Goal: Task Accomplishment & Management: Manage account settings

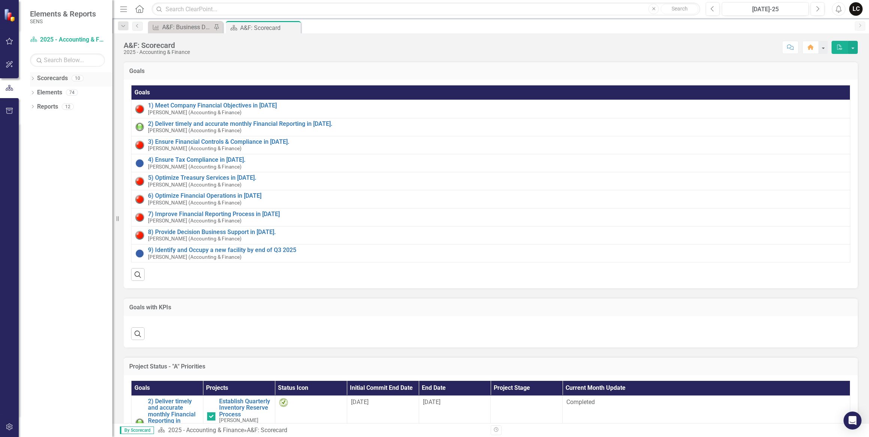
click at [34, 78] on icon "Dropdown" at bounding box center [32, 79] width 5 height 4
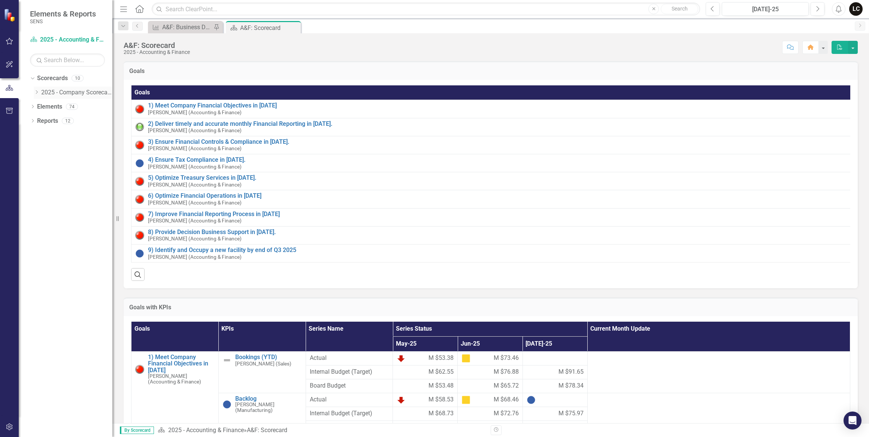
click at [37, 91] on icon "Dropdown" at bounding box center [37, 92] width 6 height 4
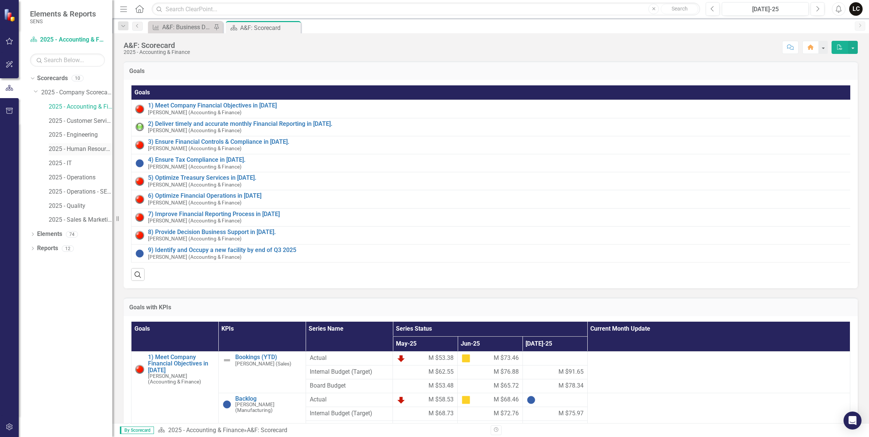
click at [81, 151] on link "2025 - Human Resources" at bounding box center [81, 149] width 64 height 9
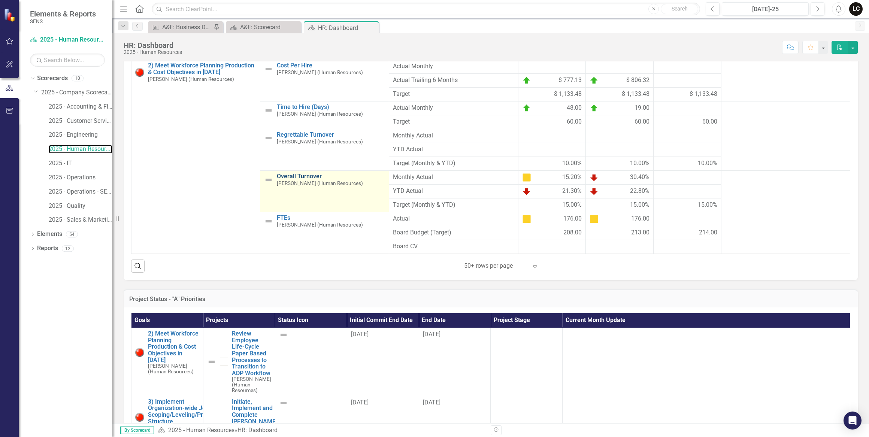
scroll to position [272, 0]
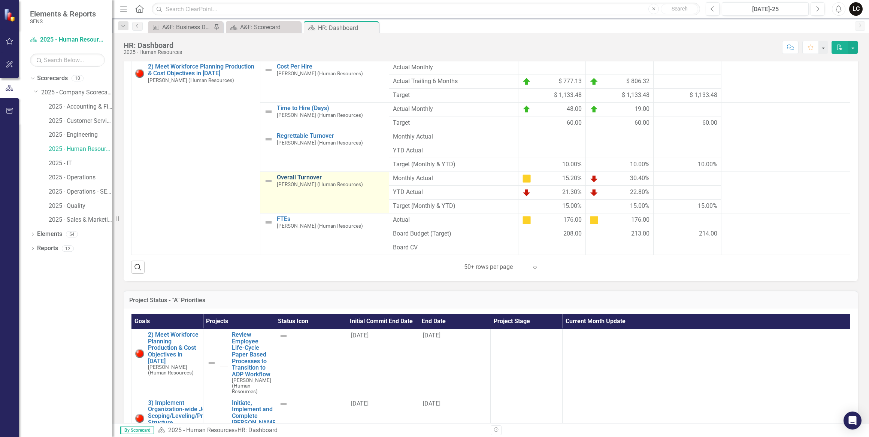
click at [301, 181] on link "Overall Turnover" at bounding box center [331, 177] width 108 height 7
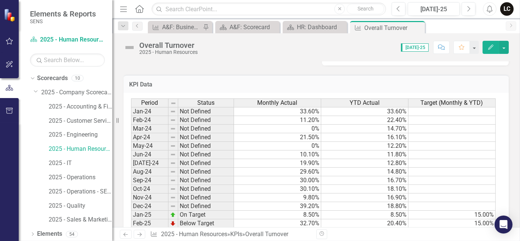
scroll to position [432, 0]
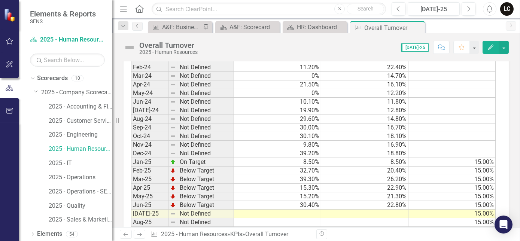
click at [363, 210] on td at bounding box center [364, 214] width 87 height 9
click at [322, 210] on td at bounding box center [364, 214] width 87 height 9
click at [306, 210] on td at bounding box center [277, 214] width 87 height 9
type textarea "7.5"
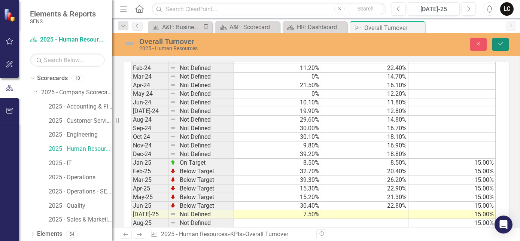
click at [505, 44] on button "Save" at bounding box center [500, 44] width 16 height 13
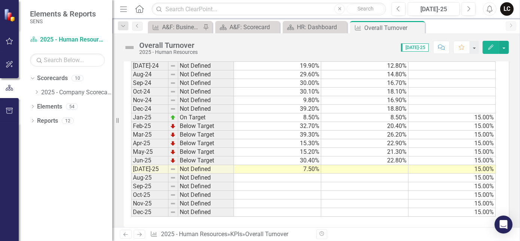
scroll to position [476, 0]
drag, startPoint x: 407, startPoint y: 156, endPoint x: 394, endPoint y: 169, distance: 18.5
click at [407, 157] on td "22.80%" at bounding box center [364, 161] width 87 height 9
click at [389, 166] on td at bounding box center [364, 169] width 87 height 9
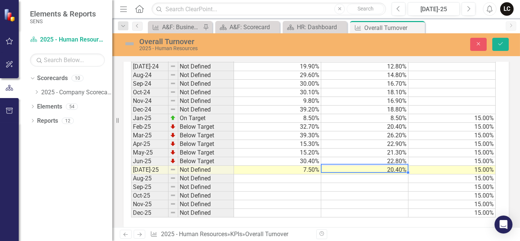
type textarea "20.4"
click at [495, 45] on button "Save" at bounding box center [500, 44] width 16 height 13
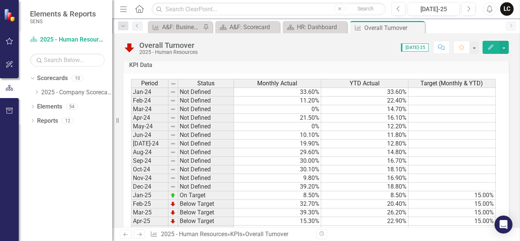
scroll to position [442, 0]
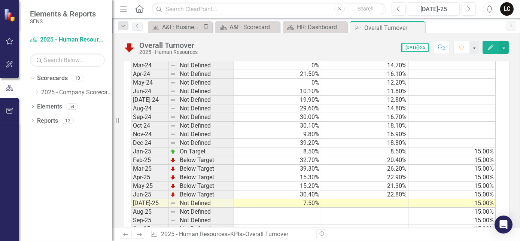
click at [397, 201] on td at bounding box center [364, 203] width 87 height 9
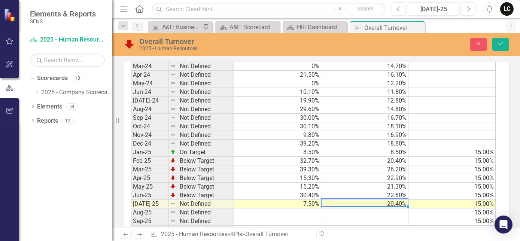
click at [436, 157] on td "15.00%" at bounding box center [452, 161] width 87 height 9
click at [502, 45] on icon "Save" at bounding box center [500, 43] width 7 height 5
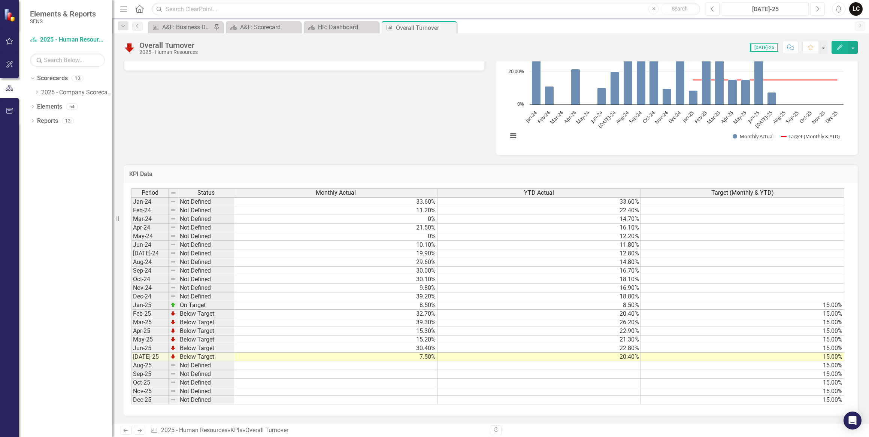
scroll to position [1, 0]
drag, startPoint x: 638, startPoint y: 189, endPoint x: 545, endPoint y: 198, distance: 93.7
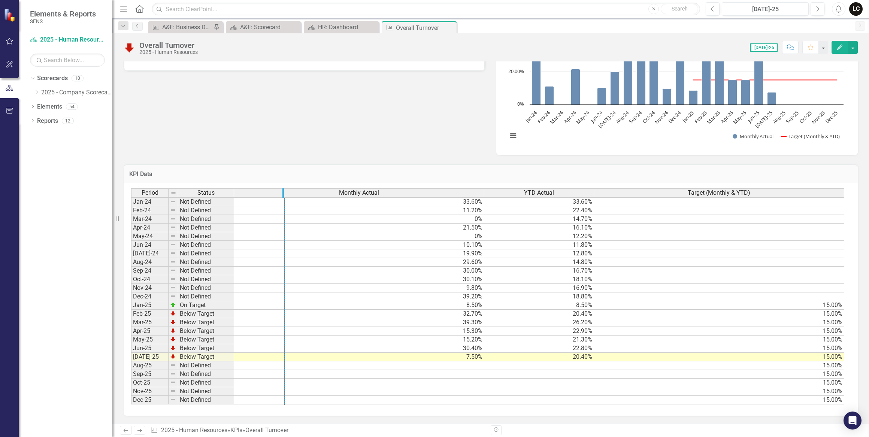
drag, startPoint x: 482, startPoint y: 189, endPoint x: 283, endPoint y: 217, distance: 201.1
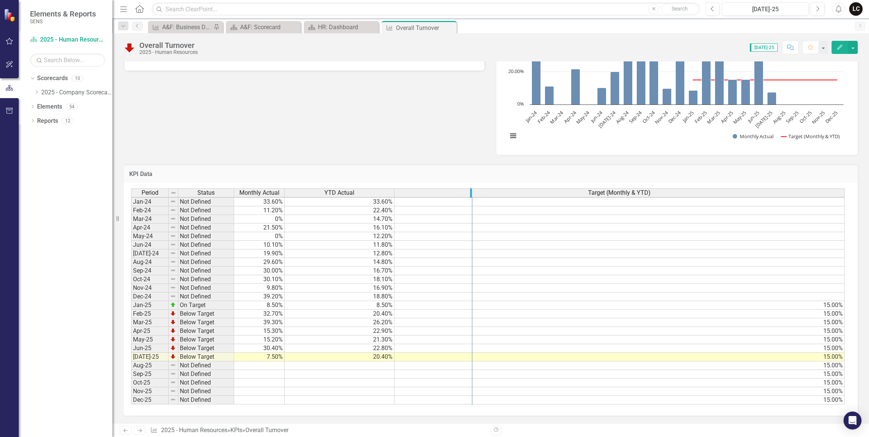
drag, startPoint x: 843, startPoint y: 189, endPoint x: 471, endPoint y: 202, distance: 372.1
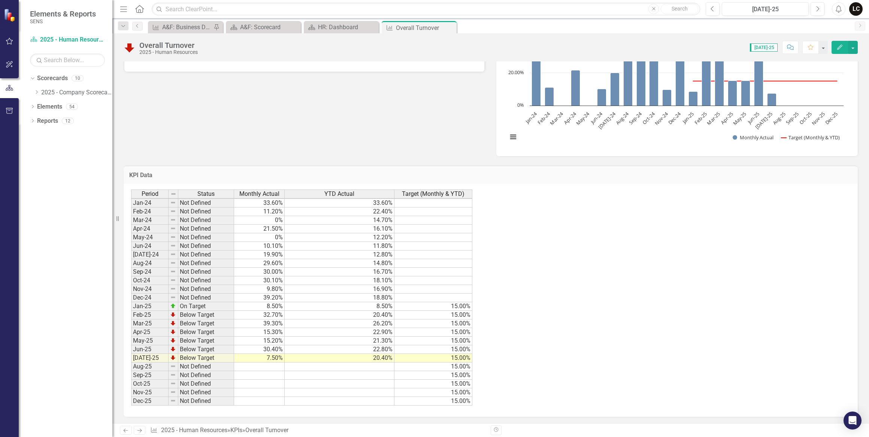
scroll to position [281, 0]
drag, startPoint x: 283, startPoint y: 194, endPoint x: 310, endPoint y: 199, distance: 26.7
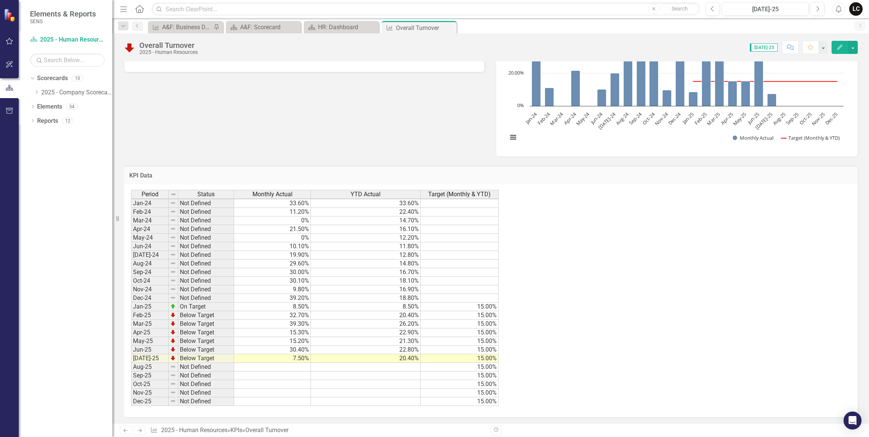
click at [131, 231] on div "Period Status Monthly Actual YTD Actual Target (Monthly & YTD) Jan-24 Not Defin…" at bounding box center [131, 298] width 0 height 216
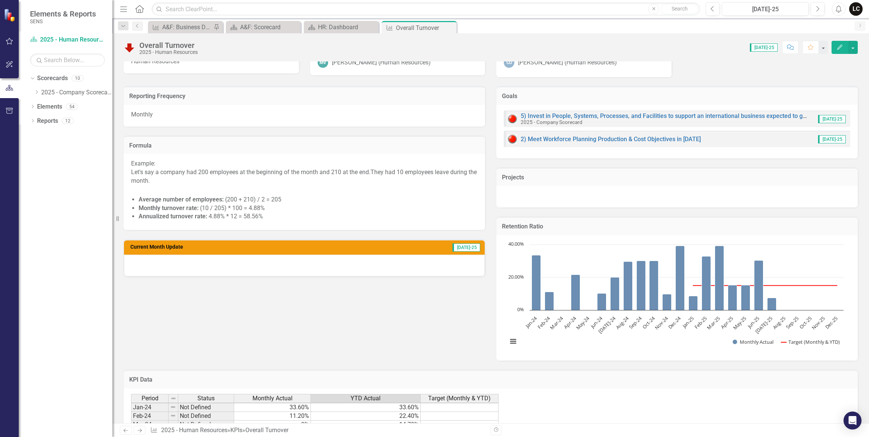
scroll to position [0, 0]
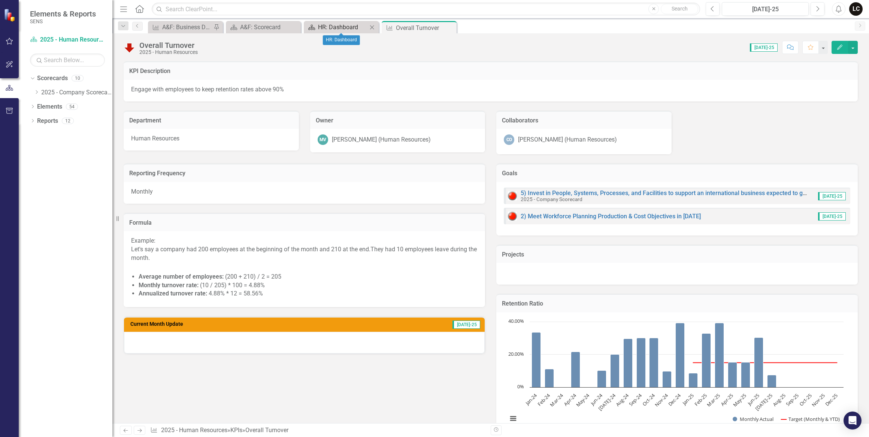
click at [346, 24] on div "HR: Dashboard" at bounding box center [342, 26] width 49 height 9
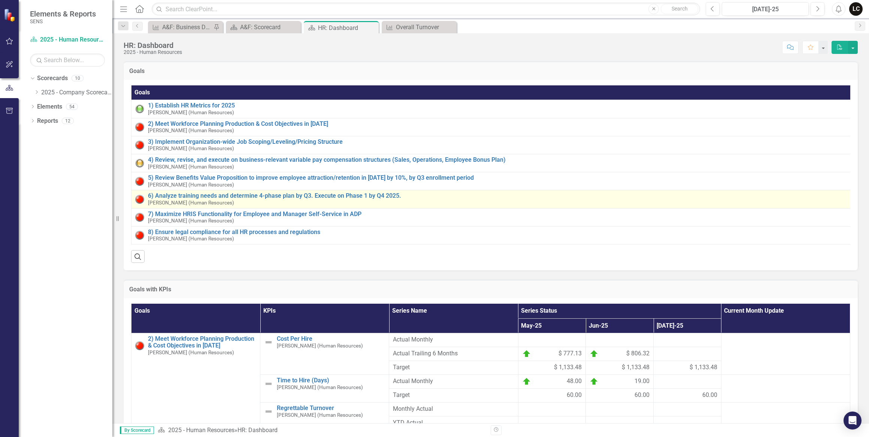
scroll to position [102, 0]
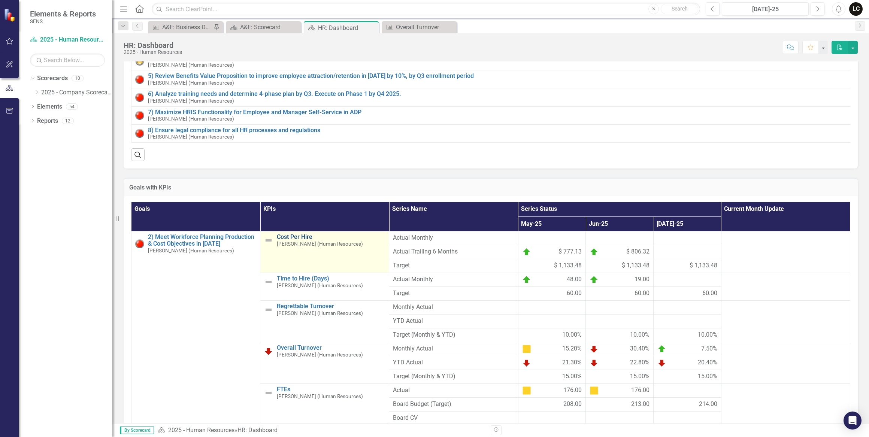
click at [286, 240] on link "Cost Per Hire" at bounding box center [331, 237] width 108 height 7
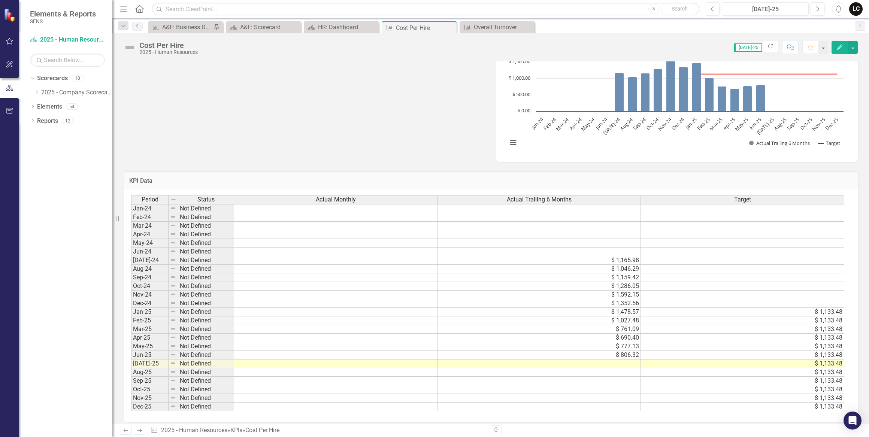
scroll to position [299, 0]
